Goal: Task Accomplishment & Management: Complete application form

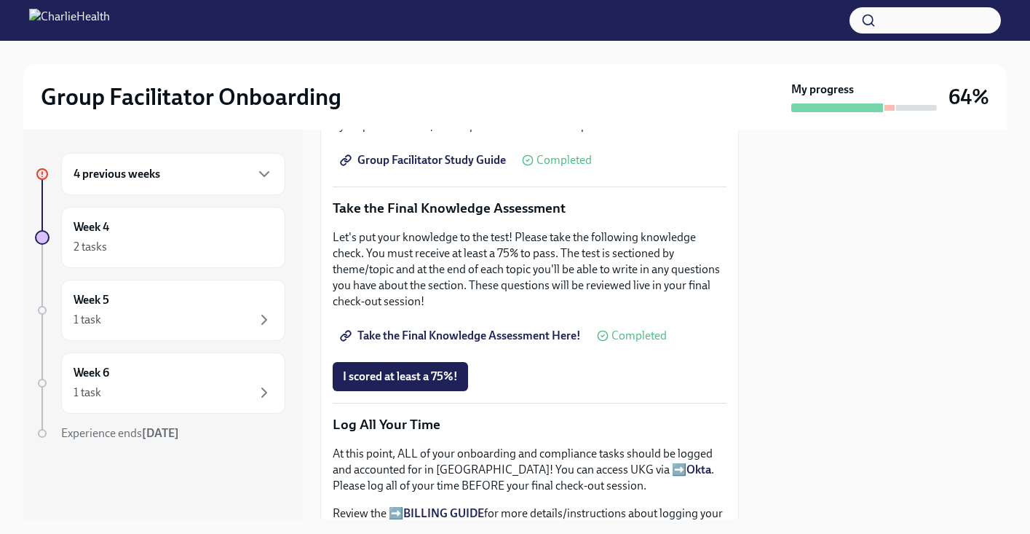
scroll to position [708, 0]
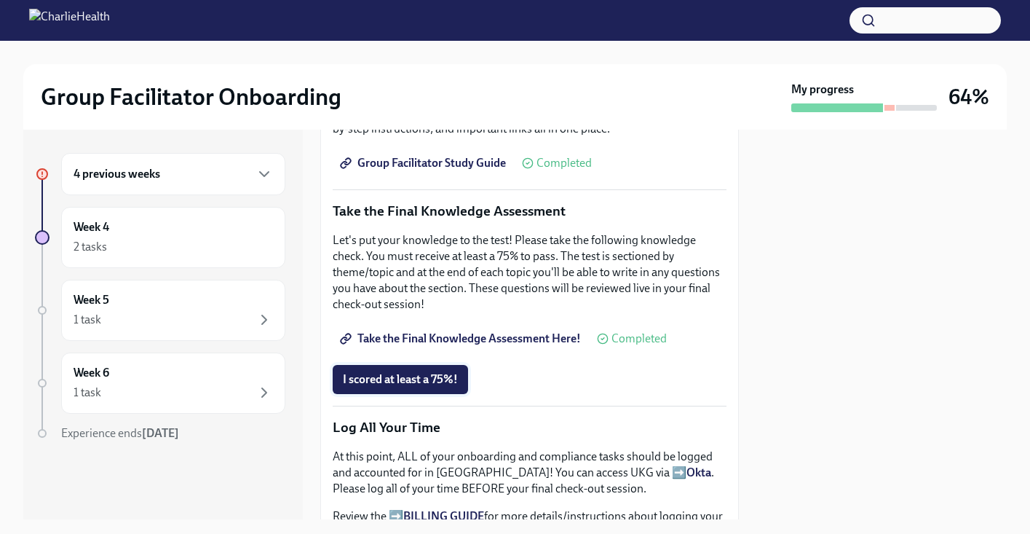
click at [427, 378] on span "I scored at least a 75%!" at bounding box center [400, 379] width 115 height 15
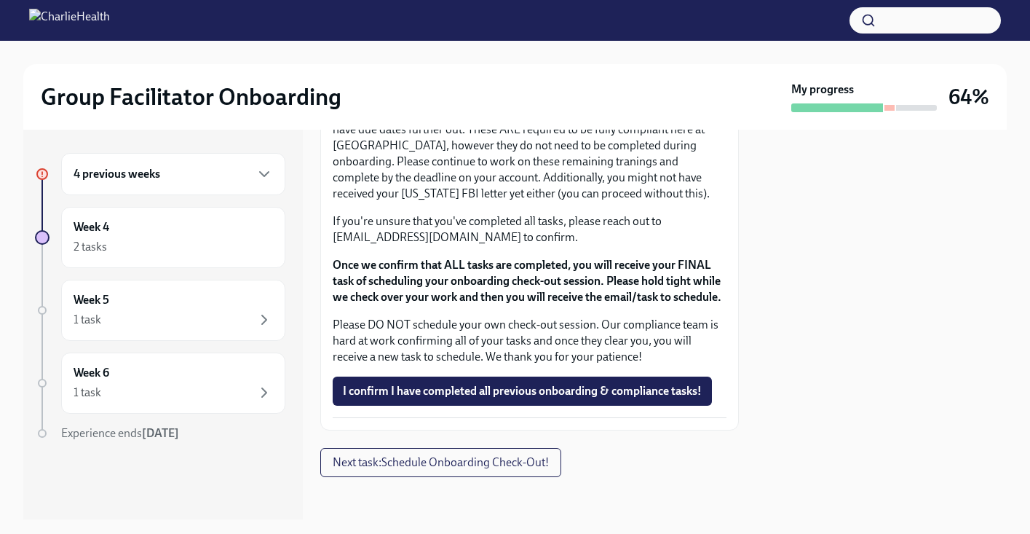
scroll to position [1315, 0]
click at [570, 399] on span "I confirm I have completed all previous onboarding & compliance tasks!" at bounding box center [522, 391] width 359 height 15
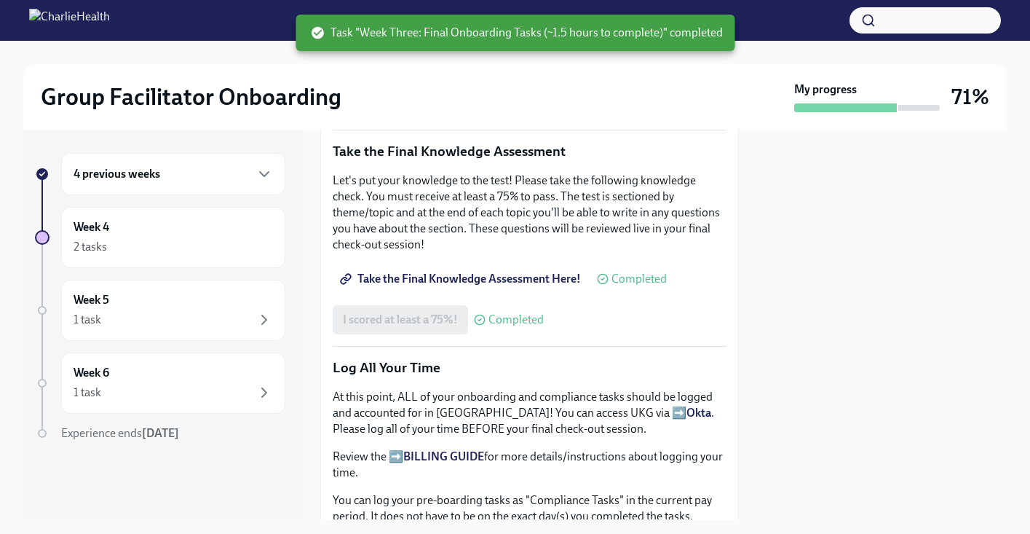
scroll to position [767, 0]
click at [167, 309] on div "Week 5 1 task" at bounding box center [173, 310] width 199 height 36
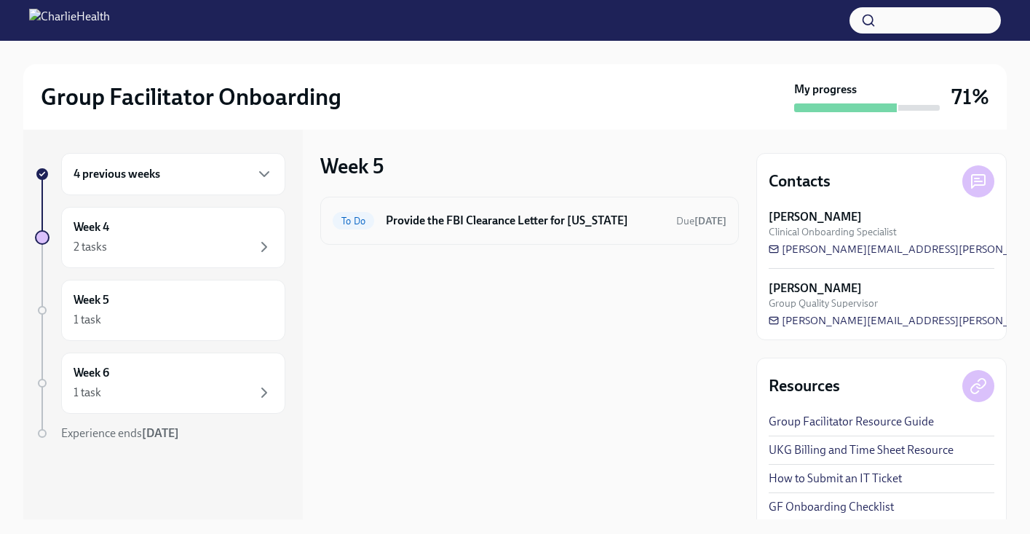
click at [463, 224] on h6 "Provide the FBI Clearance Letter for [US_STATE]" at bounding box center [525, 221] width 279 height 16
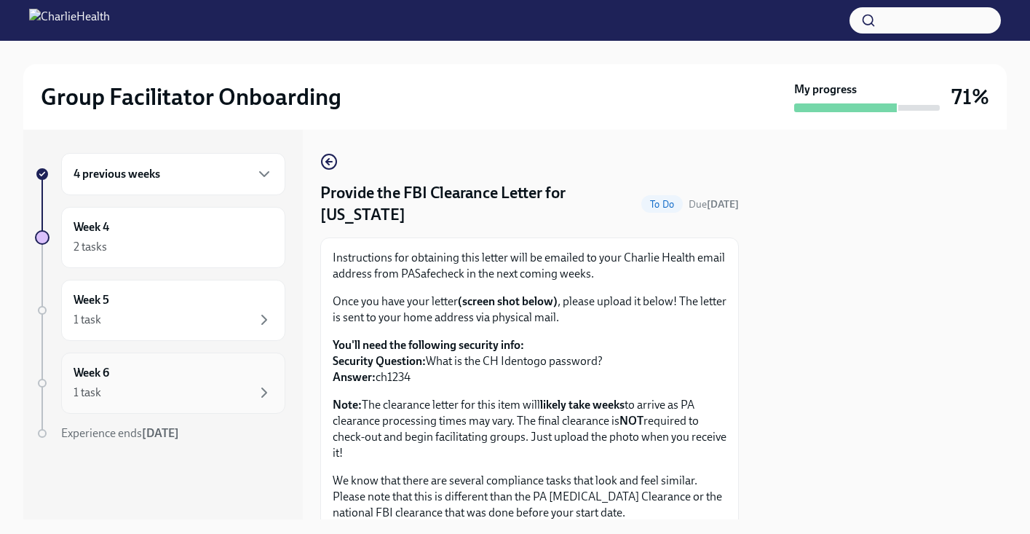
click at [150, 385] on div "1 task" at bounding box center [173, 392] width 199 height 17
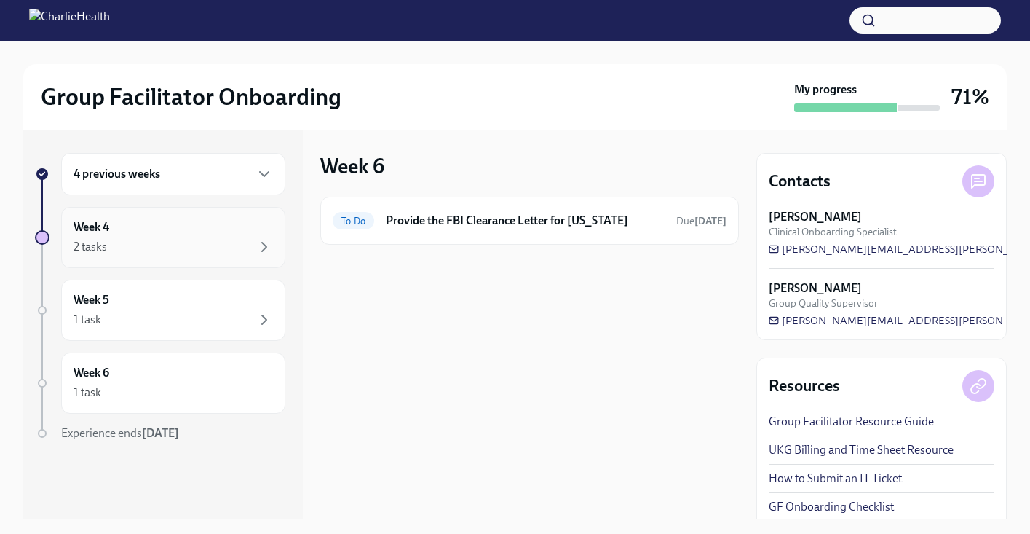
click at [155, 215] on div "Week 4 2 tasks" at bounding box center [173, 237] width 224 height 61
click at [219, 242] on div "2 tasks" at bounding box center [173, 246] width 199 height 17
click at [491, 304] on div "To Do Schedule Onboarding Check-Out! Due in a day" at bounding box center [529, 292] width 419 height 48
click at [482, 290] on h6 "Schedule Onboarding Check-Out!" at bounding box center [524, 292] width 277 height 16
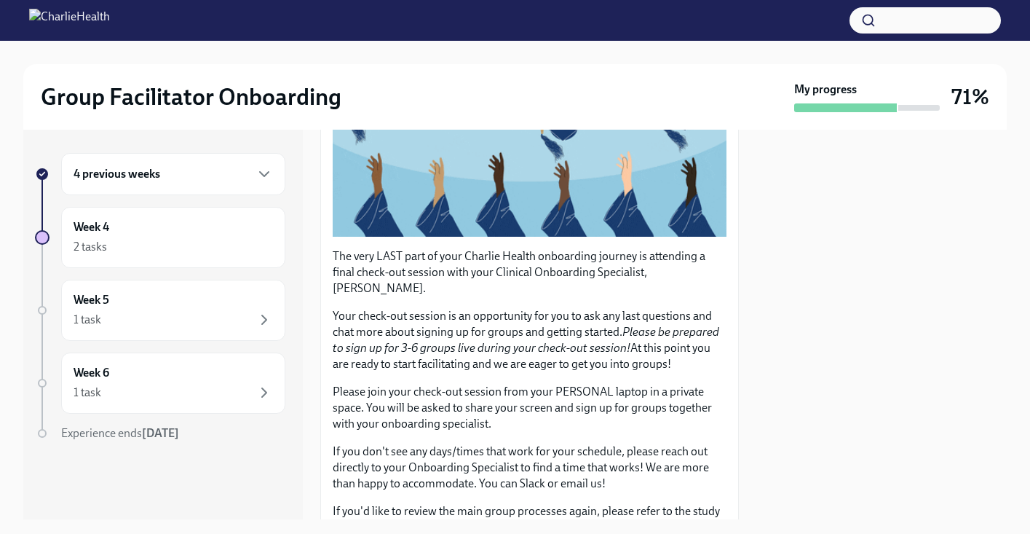
scroll to position [215, 0]
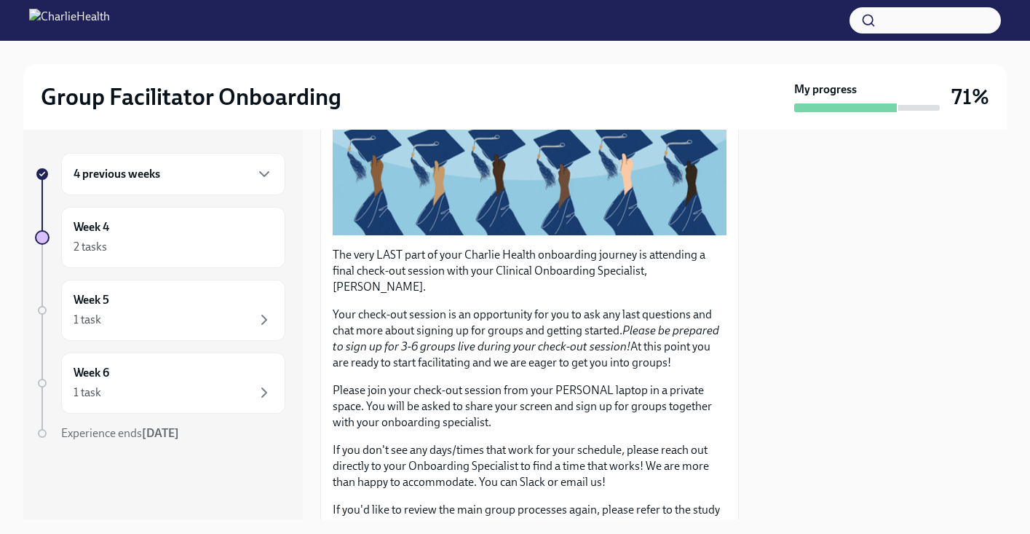
click at [162, 161] on div "4 previous weeks" at bounding box center [173, 174] width 224 height 42
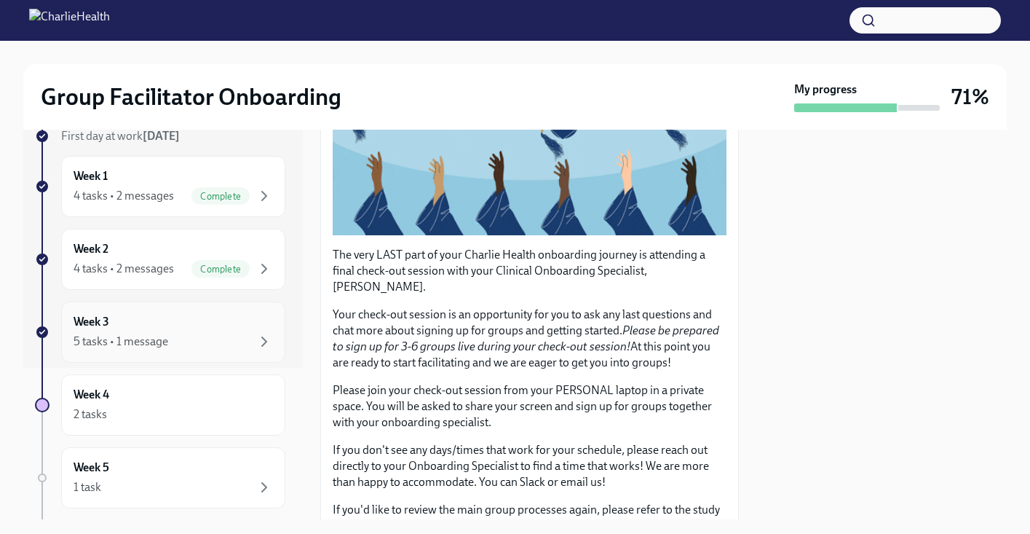
scroll to position [167, 0]
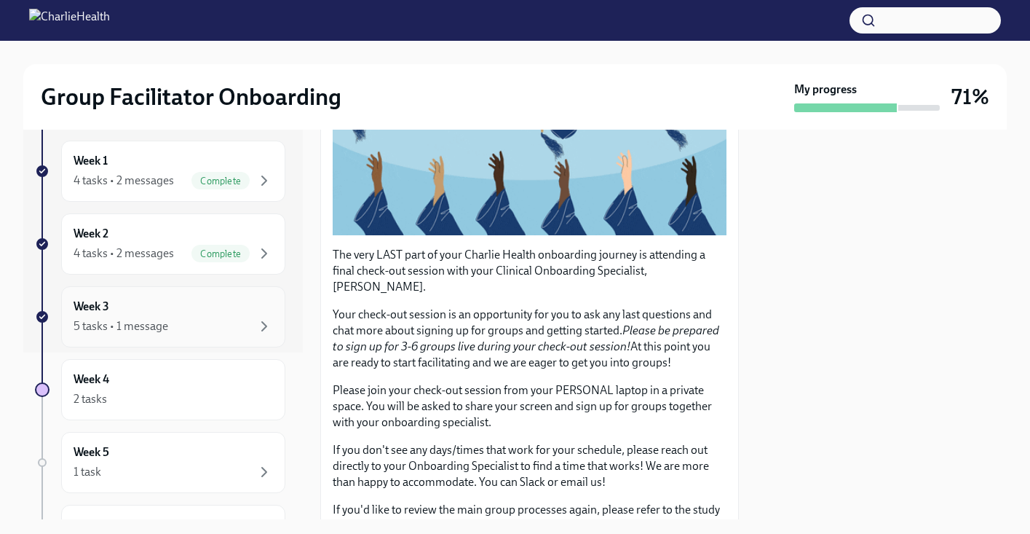
click at [197, 322] on div "5 tasks • 1 message" at bounding box center [173, 325] width 199 height 17
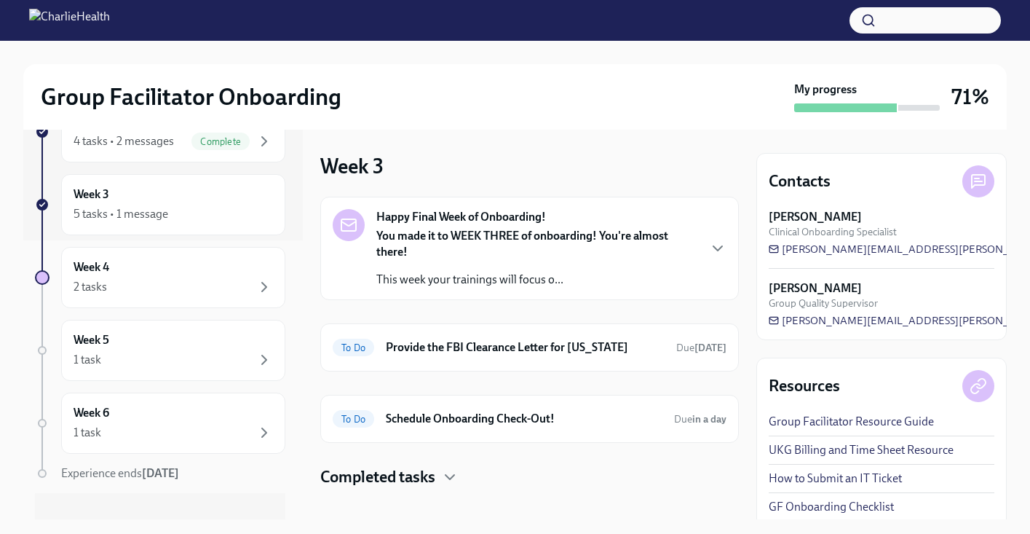
scroll to position [299, 0]
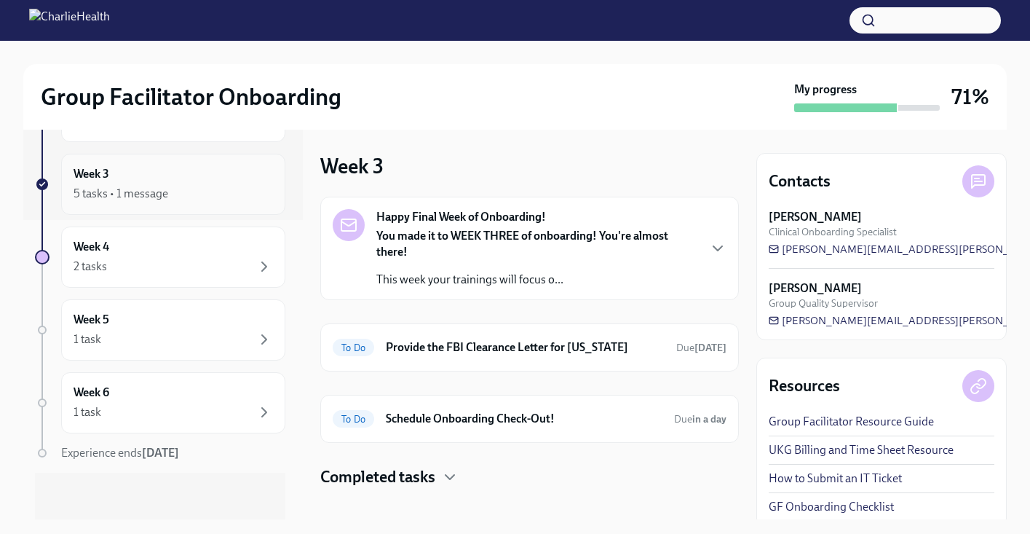
click at [208, 179] on div "Week 3 5 tasks • 1 message" at bounding box center [173, 184] width 199 height 36
click at [491, 287] on p "This week your trainings will focus o..." at bounding box center [536, 280] width 321 height 16
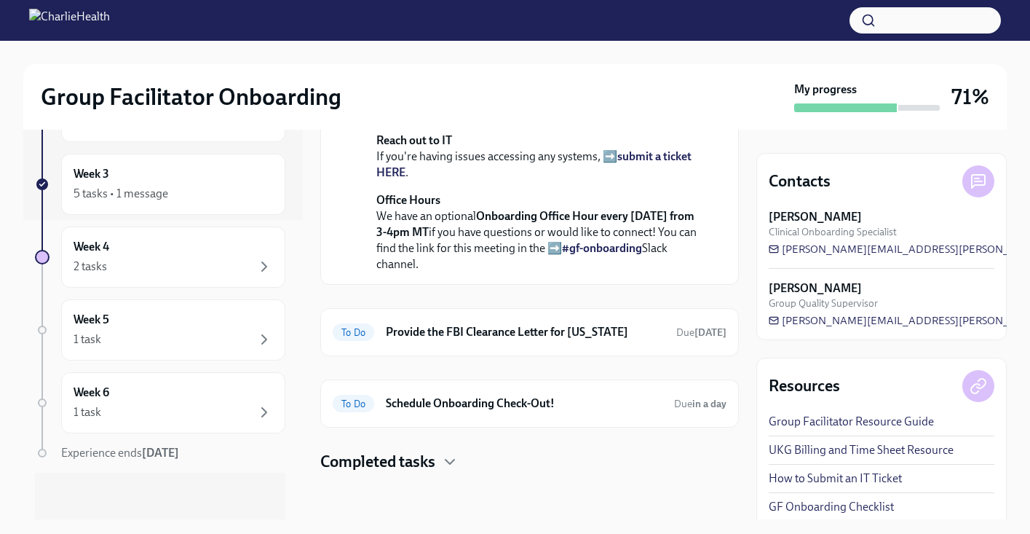
scroll to position [600, 0]
click at [530, 344] on div "To Do Provide the FBI Clearance Letter for [US_STATE] Due [DATE]" at bounding box center [529, 332] width 419 height 48
click at [522, 320] on div "To Do Provide the FBI Clearance Letter for [US_STATE] Due [DATE]" at bounding box center [530, 331] width 394 height 23
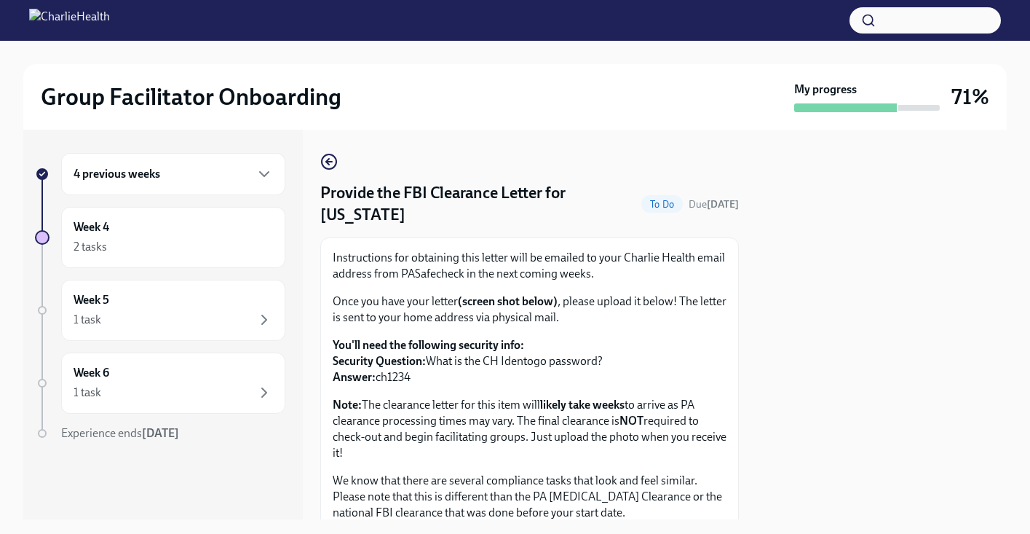
click at [181, 175] on div "4 previous weeks" at bounding box center [173, 173] width 199 height 17
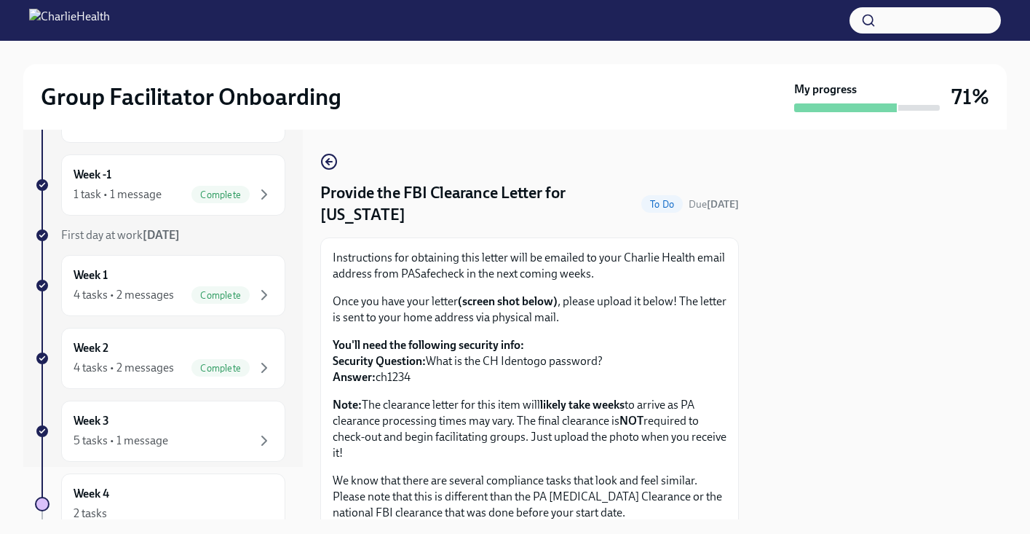
scroll to position [100, 0]
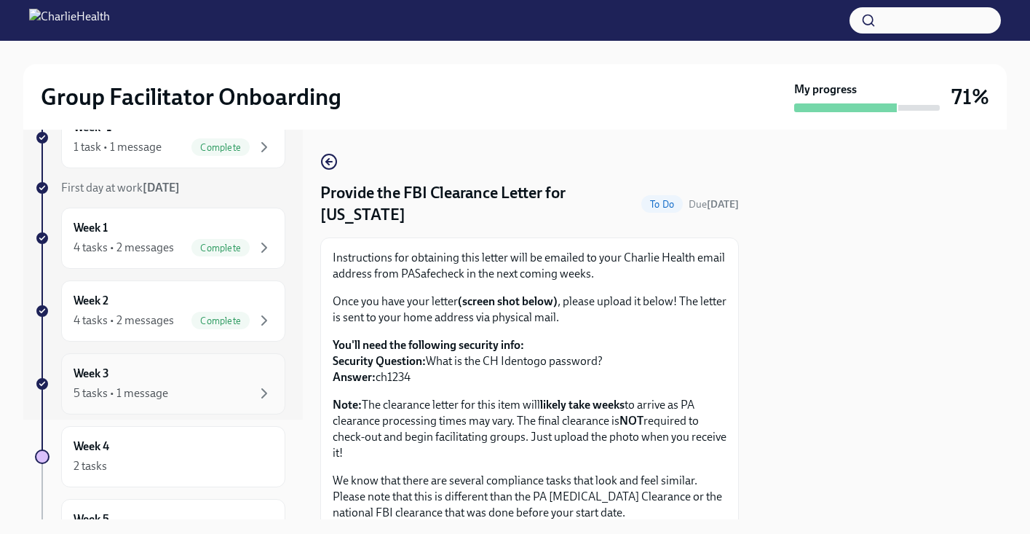
click at [158, 375] on div "Week 3 5 tasks • 1 message" at bounding box center [173, 383] width 199 height 36
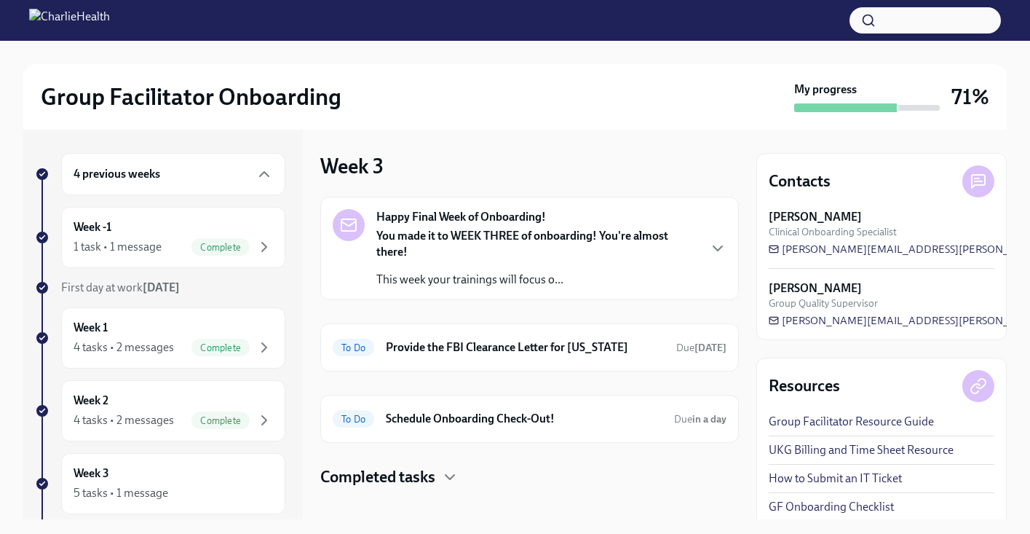
drag, startPoint x: 739, startPoint y: 250, endPoint x: 715, endPoint y: 301, distance: 57.0
click at [732, 297] on div "4 previous weeks Week -1 1 task • 1 message Complete First day at work [DATE] W…" at bounding box center [514, 324] width 983 height 389
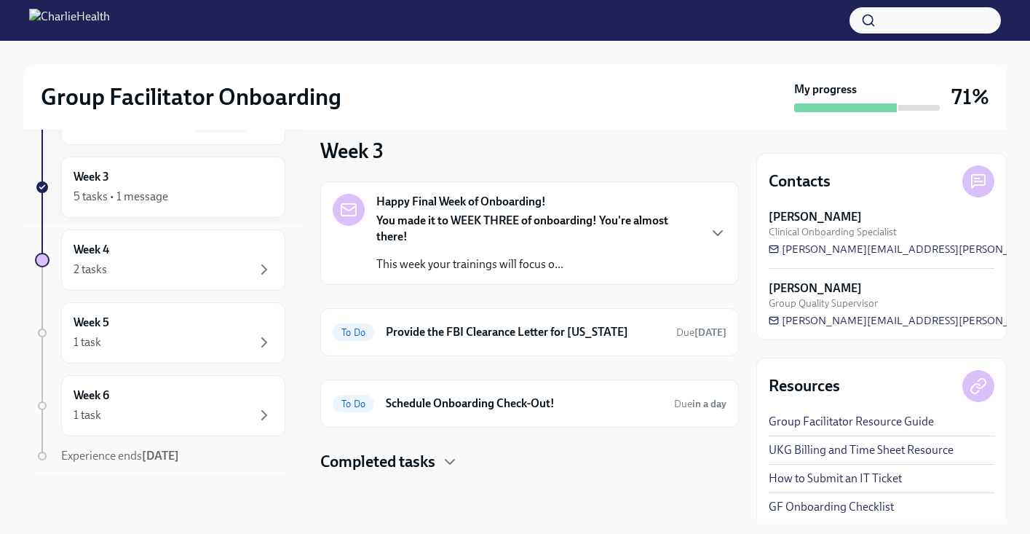
scroll to position [299, 0]
click at [360, 455] on h4 "Completed tasks" at bounding box center [377, 462] width 115 height 22
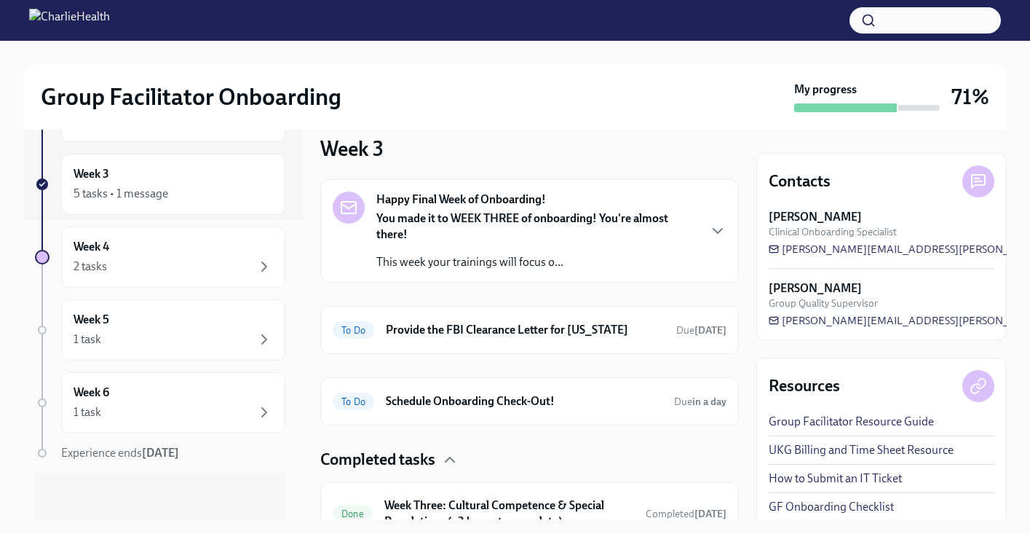
scroll to position [17, 0]
